Goal: Task Accomplishment & Management: Complete application form

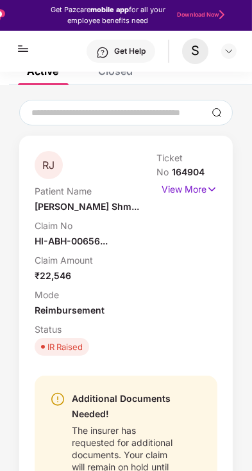
scroll to position [61, 0]
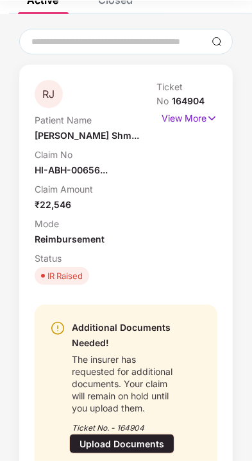
click at [132, 454] on div "Upload Documents" at bounding box center [121, 454] width 105 height 20
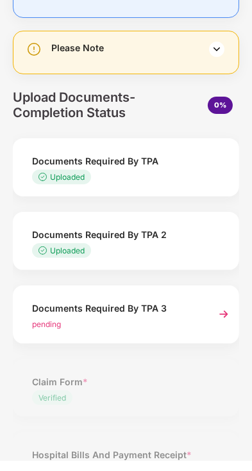
scroll to position [97, 0]
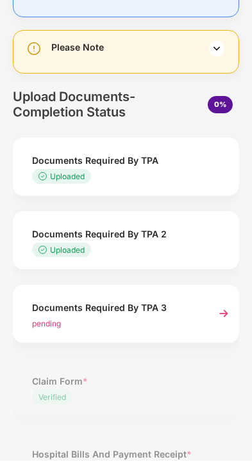
click at [221, 319] on img at bounding box center [223, 323] width 23 height 23
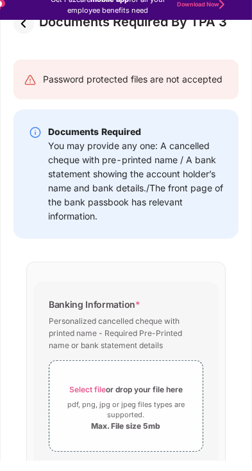
scroll to position [122, 0]
